Goal: Information Seeking & Learning: Learn about a topic

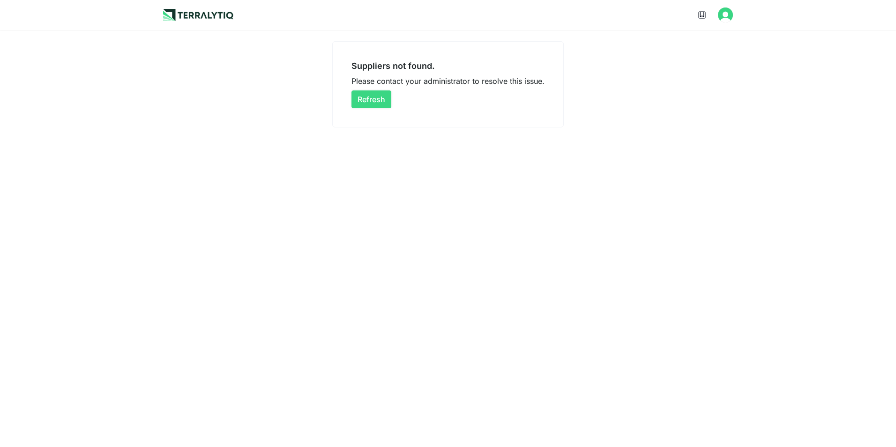
click at [371, 100] on button "Refresh" at bounding box center [371, 99] width 40 height 18
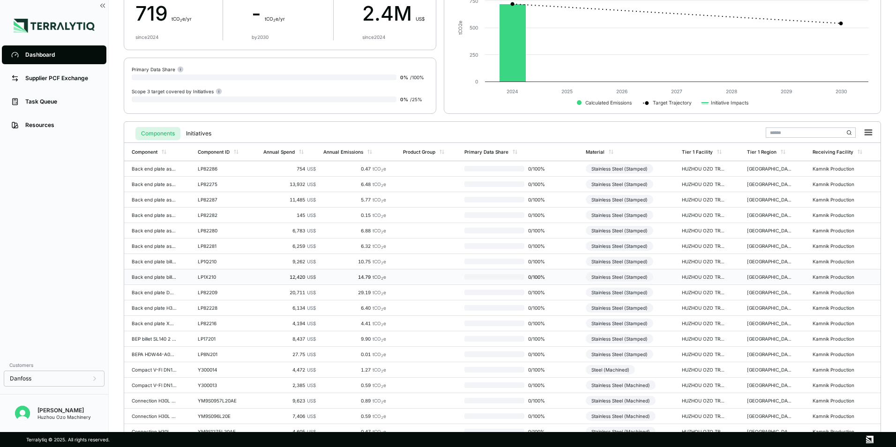
scroll to position [218, 0]
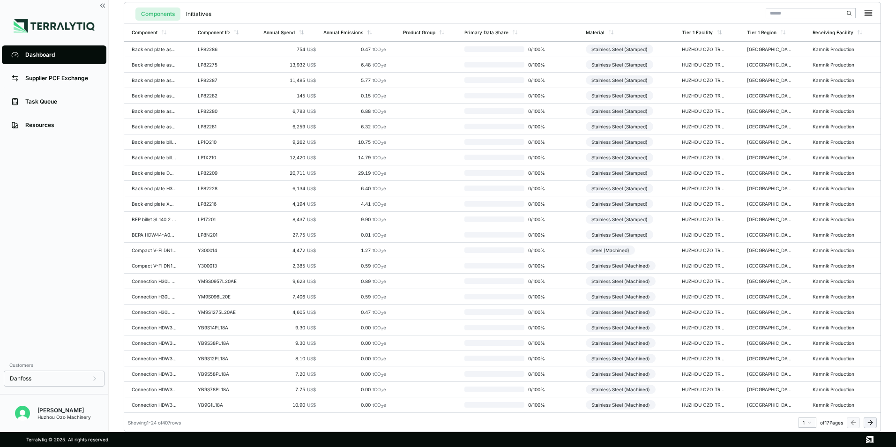
click at [869, 421] on icon at bounding box center [869, 422] width 7 height 7
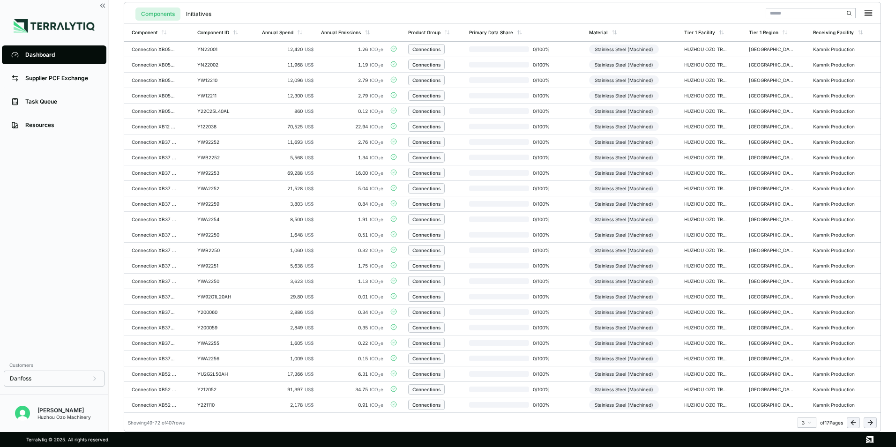
scroll to position [0, 0]
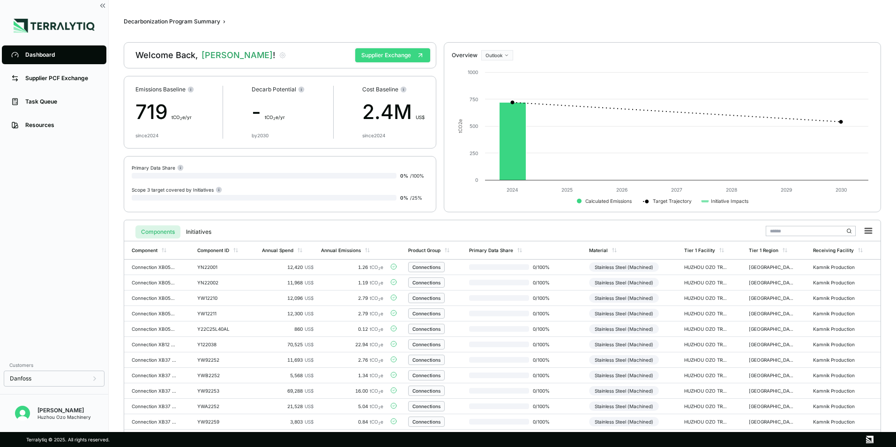
click at [401, 52] on button "Supplier Exchange" at bounding box center [392, 55] width 75 height 14
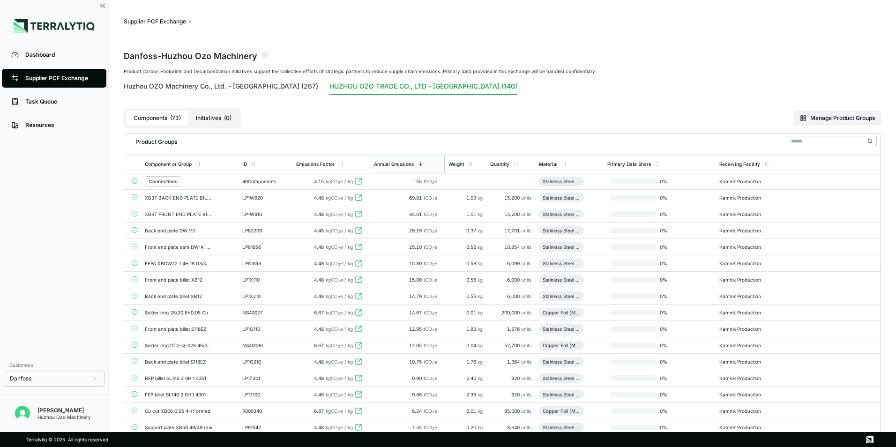
click at [186, 84] on button "Huzhou OZO Machinery Co., Ltd. - [GEOGRAPHIC_DATA] (267)" at bounding box center [221, 88] width 194 height 13
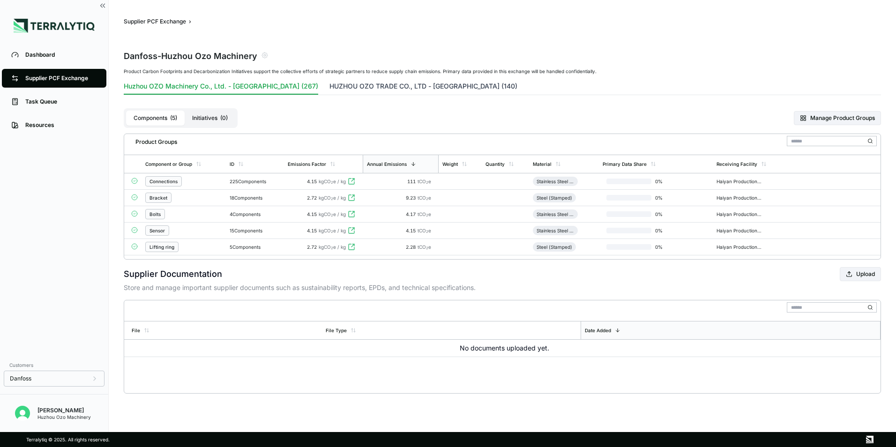
click at [329, 87] on button "HUZHOU OZO TRADE CO., LTD - [GEOGRAPHIC_DATA] (140)" at bounding box center [423, 88] width 188 height 13
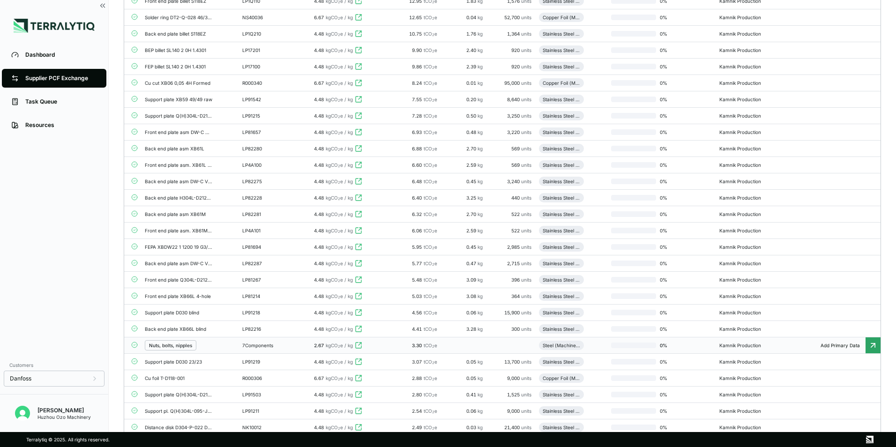
scroll to position [375, 0]
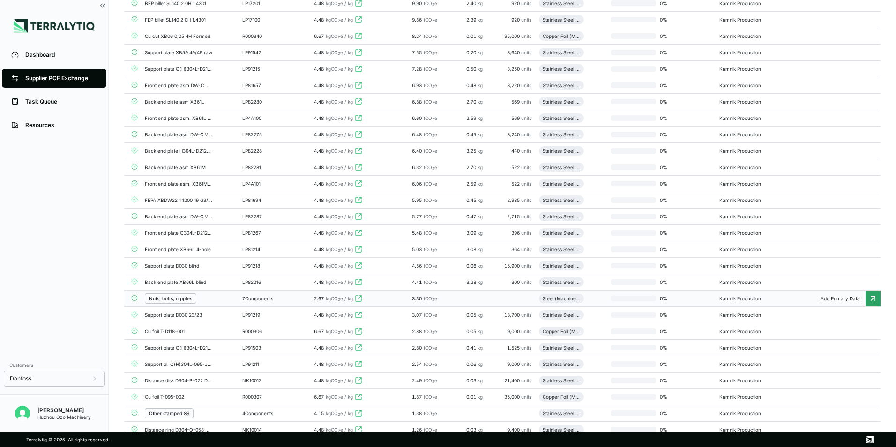
click at [176, 297] on div "Nuts, bolts, nipples" at bounding box center [170, 299] width 43 height 6
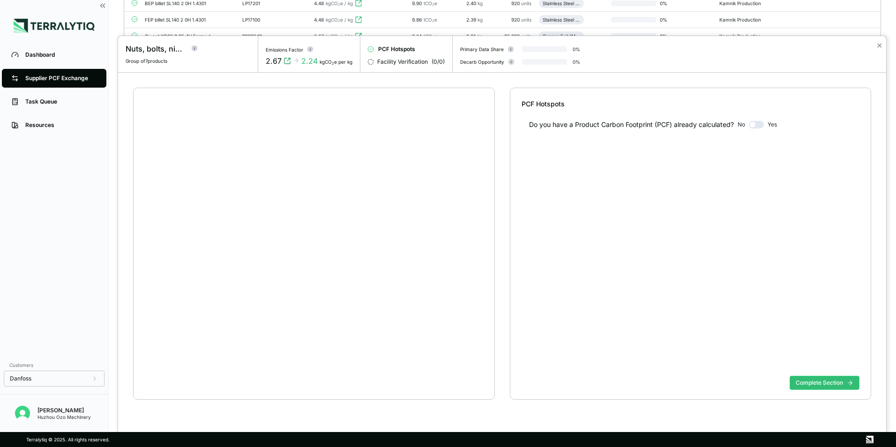
scroll to position [18, 0]
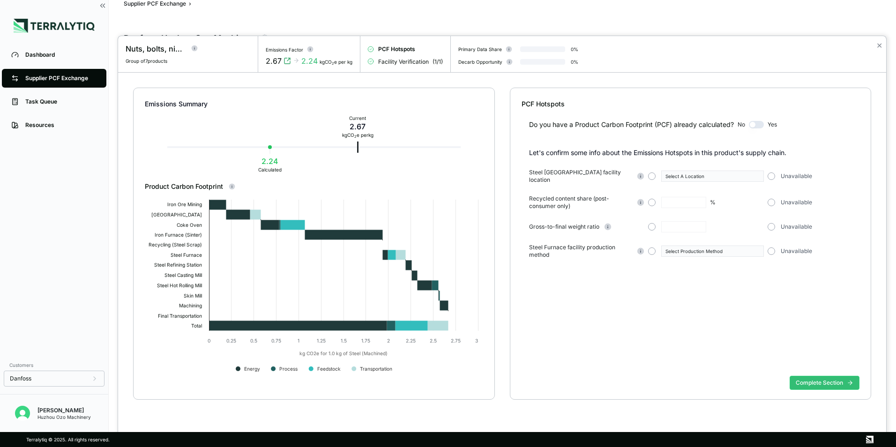
click at [36, 58] on div at bounding box center [448, 223] width 896 height 447
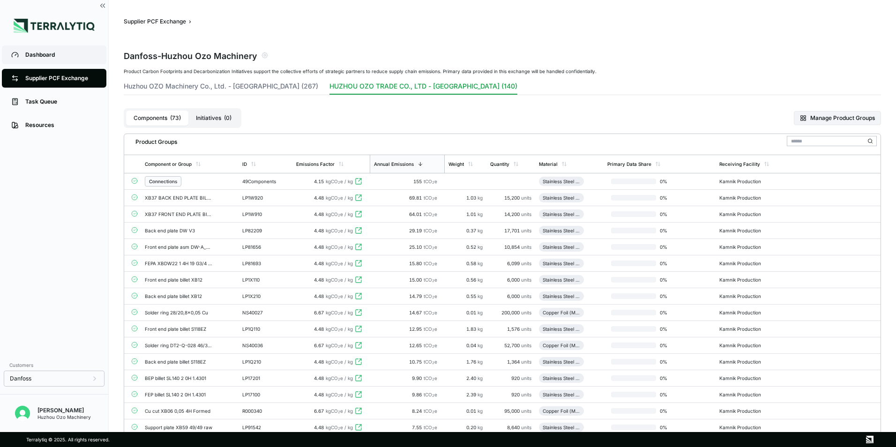
click at [38, 54] on div "Dashboard" at bounding box center [61, 54] width 72 height 7
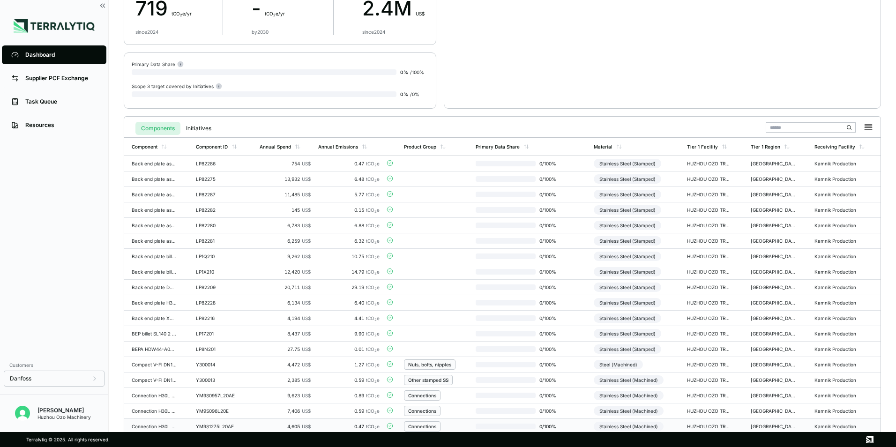
scroll to position [218, 0]
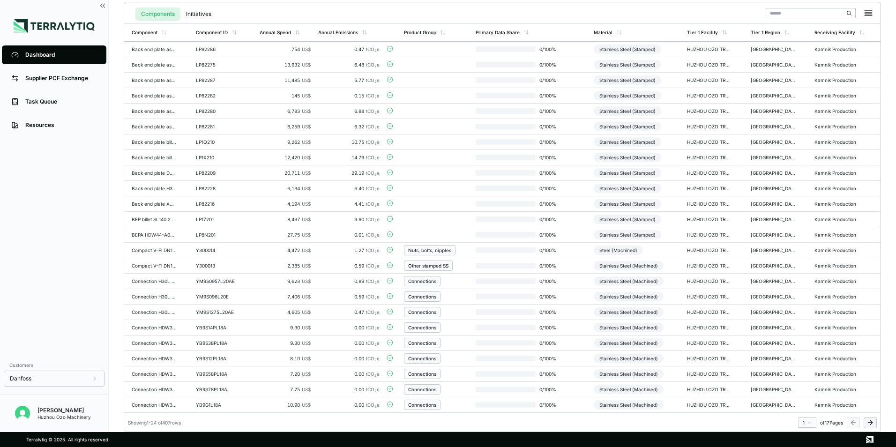
click at [870, 422] on icon at bounding box center [869, 422] width 7 height 7
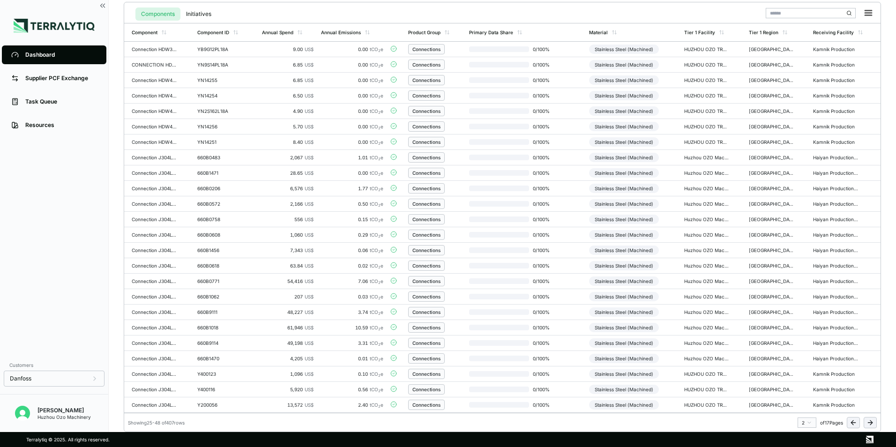
click at [870, 422] on icon at bounding box center [869, 422] width 7 height 7
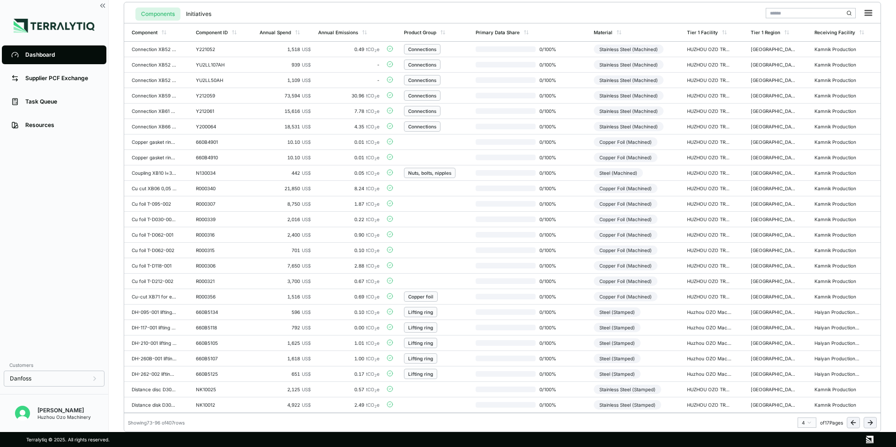
click at [870, 422] on icon at bounding box center [869, 422] width 7 height 7
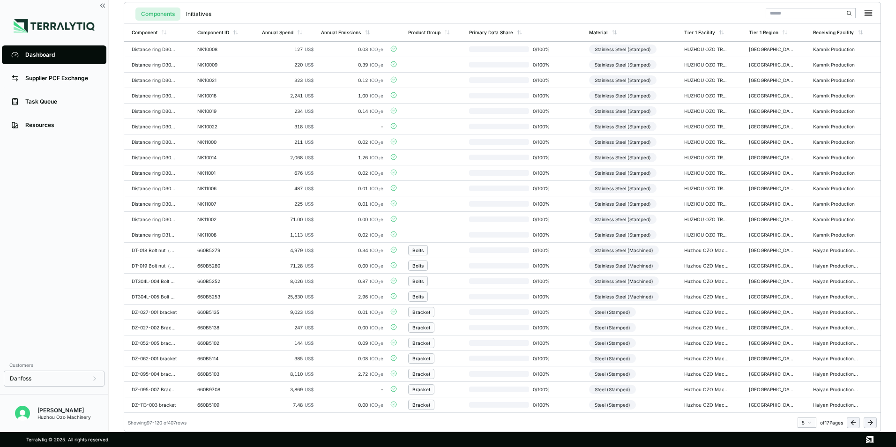
click at [870, 422] on icon at bounding box center [869, 422] width 7 height 7
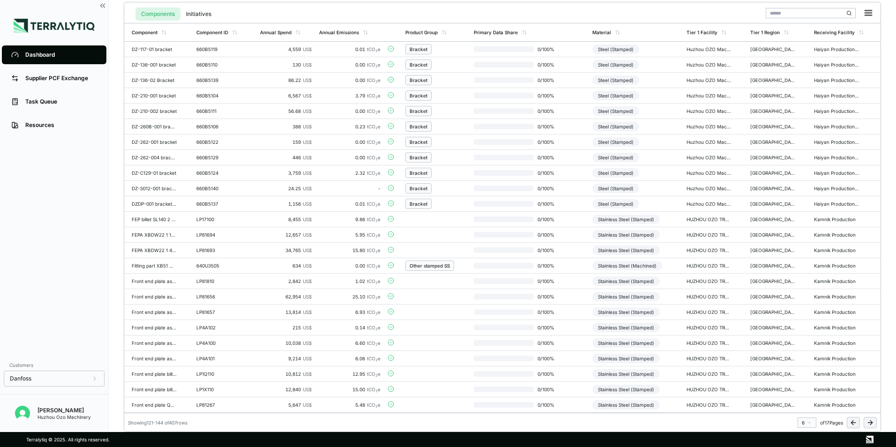
click at [870, 422] on icon at bounding box center [869, 422] width 7 height 7
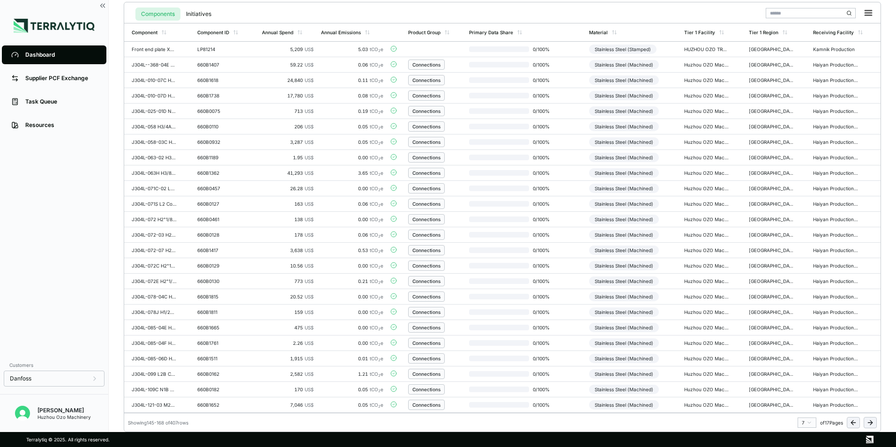
click at [870, 422] on icon at bounding box center [869, 422] width 7 height 7
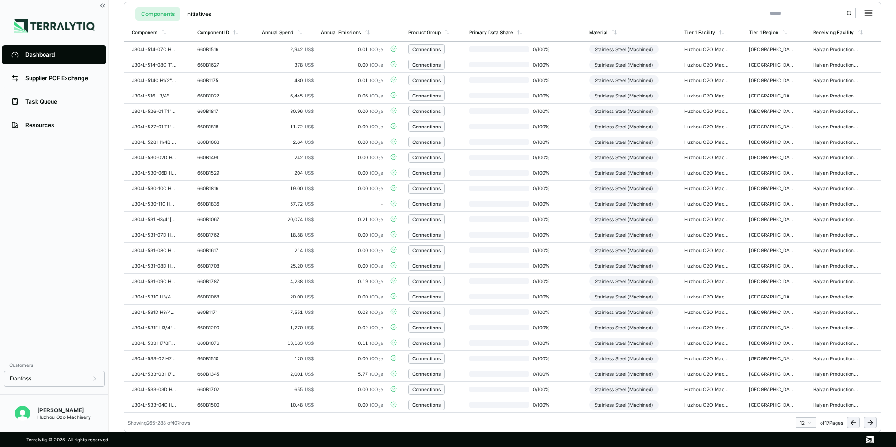
click at [870, 422] on icon at bounding box center [869, 422] width 7 height 7
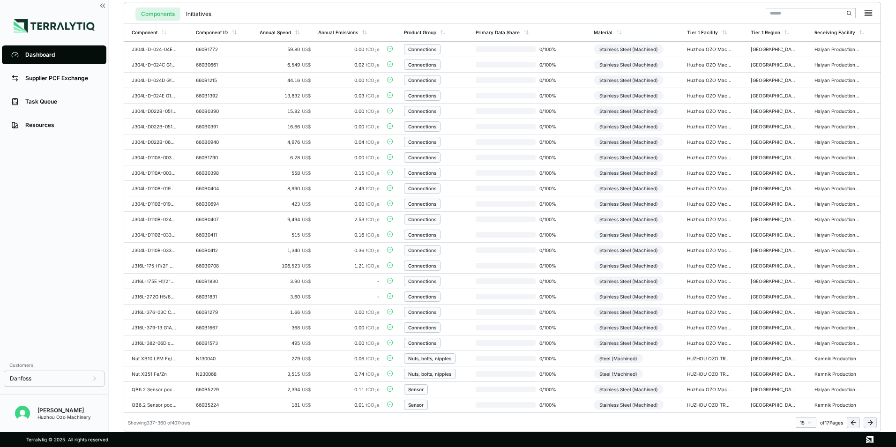
click at [870, 422] on icon at bounding box center [869, 422] width 7 height 7
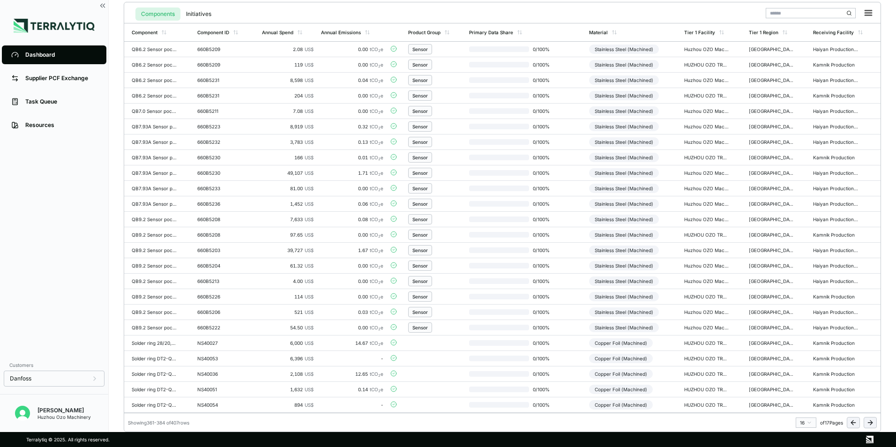
click at [870, 422] on icon at bounding box center [869, 422] width 7 height 7
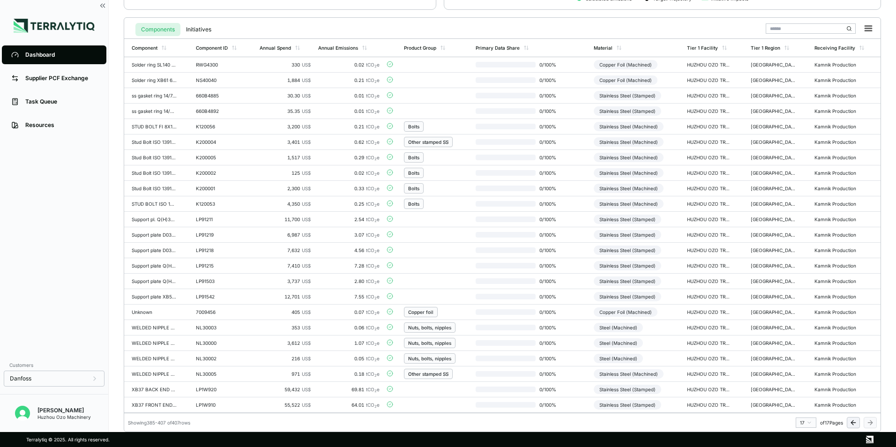
scroll to position [202, 0]
click at [149, 329] on div "WELDED NIPPLE ST.52,3 1"" at bounding box center [154, 328] width 45 height 6
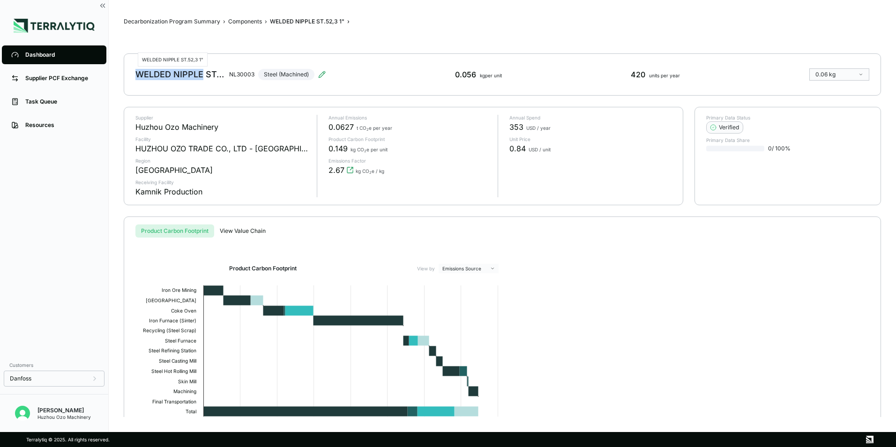
drag, startPoint x: 203, startPoint y: 75, endPoint x: 137, endPoint y: 75, distance: 66.1
click at [137, 75] on div "WELDED NIPPLE ST.52,3 1"" at bounding box center [180, 74] width 90 height 11
drag, startPoint x: 137, startPoint y: 75, endPoint x: 166, endPoint y: 75, distance: 29.0
copy div "WELDED NIPPLE"
